Goal: Task Accomplishment & Management: Use online tool/utility

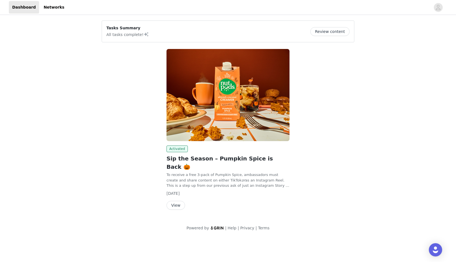
click at [172, 192] on div "Activated Sip the Season – Pumpkin Spice is Back 🎃 To receive a free 3-pack of …" at bounding box center [228, 178] width 123 height 64
click at [172, 201] on button "View" at bounding box center [176, 205] width 19 height 9
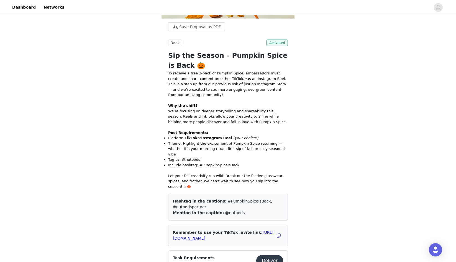
scroll to position [105, 0]
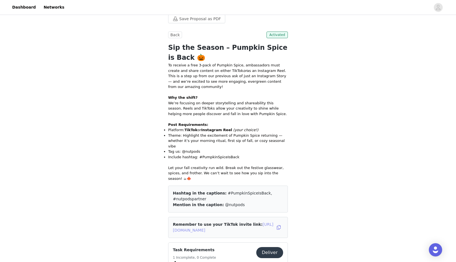
click at [236, 222] on link "[URL][DOMAIN_NAME]" at bounding box center [223, 227] width 101 height 10
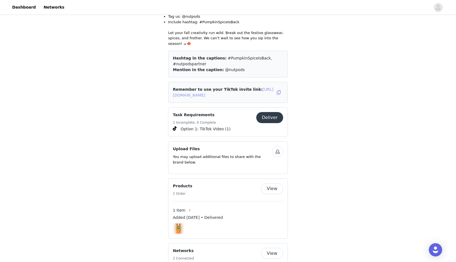
scroll to position [242, 0]
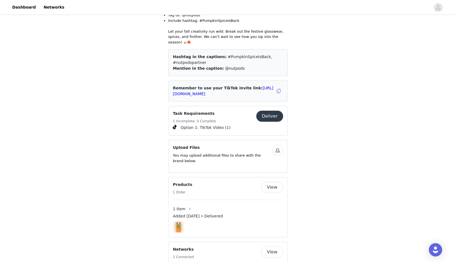
click at [273, 111] on button "Deliver" at bounding box center [269, 116] width 27 height 11
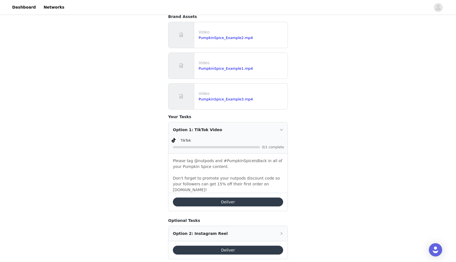
scroll to position [160, 0]
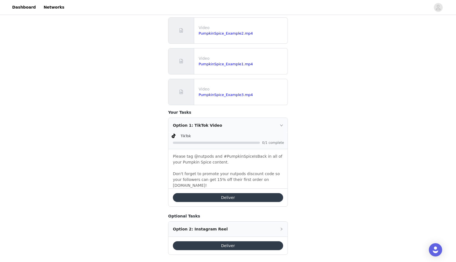
click at [259, 193] on button "Deliver" at bounding box center [228, 197] width 110 height 9
